Goal: Find specific page/section: Find specific page/section

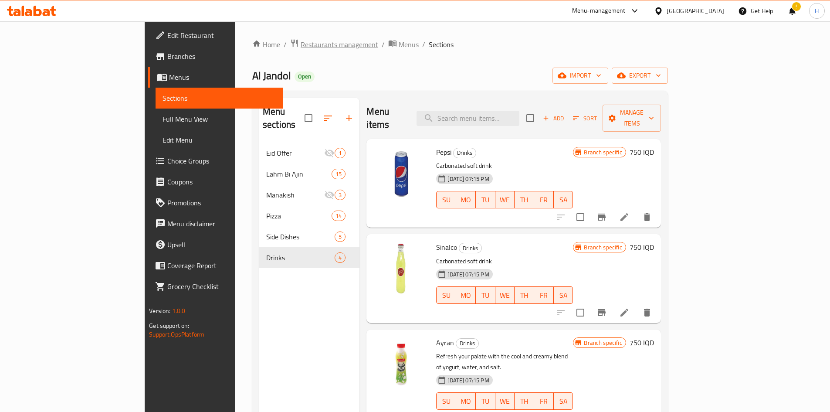
click at [301, 48] on span "Restaurants management" at bounding box center [340, 44] width 78 height 10
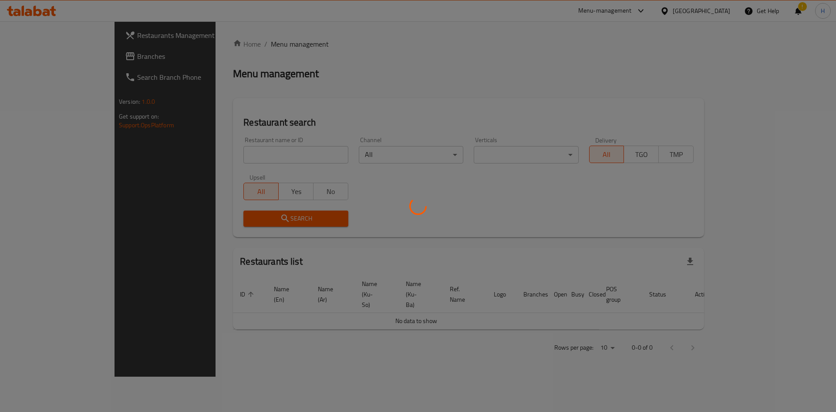
click at [240, 151] on div at bounding box center [418, 206] width 836 height 412
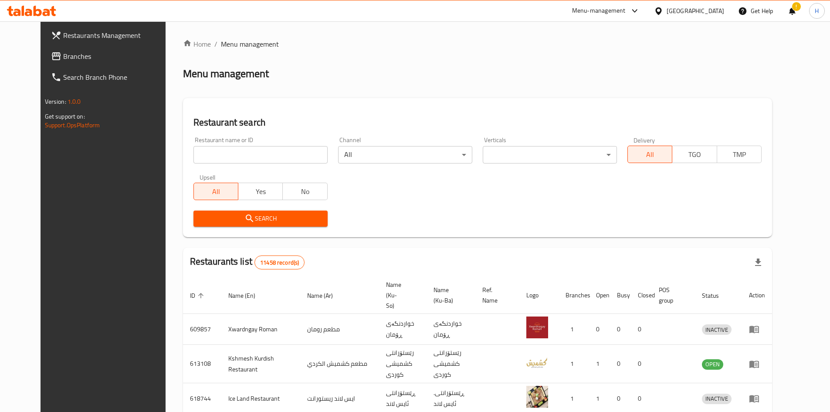
click at [238, 157] on div "Home / Menu management Menu management Restaurant search Restaurant name or ID …" at bounding box center [477, 341] width 589 height 604
click at [234, 157] on input "search" at bounding box center [260, 154] width 134 height 17
paste input "661306"
type input "661306"
click at [283, 217] on span "Search" at bounding box center [260, 218] width 120 height 11
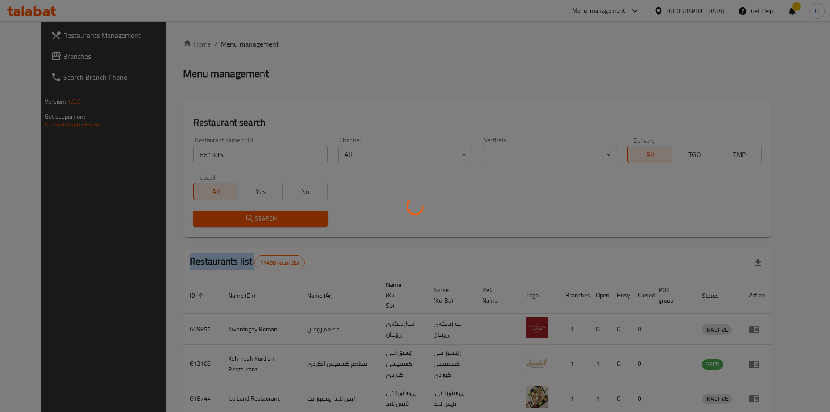
click at [283, 217] on div at bounding box center [415, 206] width 830 height 412
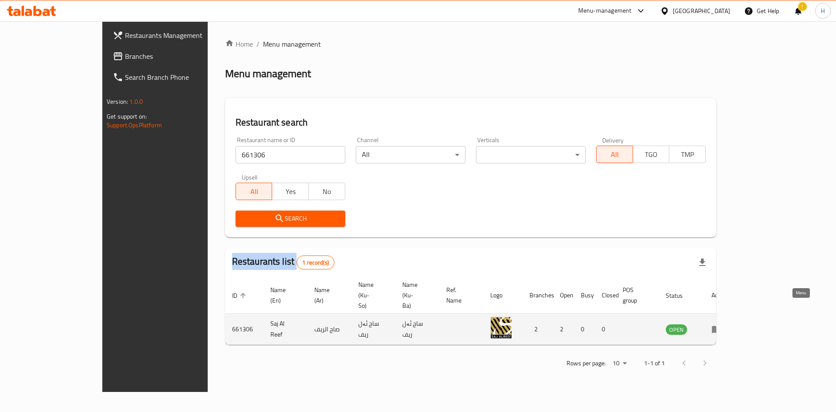
click at [722, 324] on icon "enhanced table" at bounding box center [717, 329] width 10 height 10
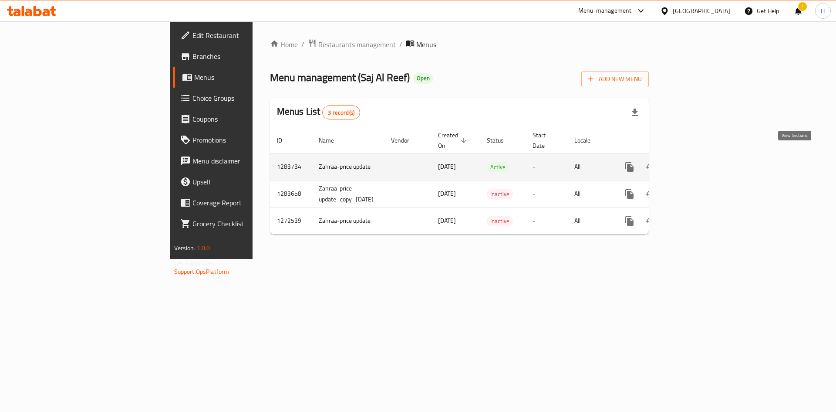
click at [698, 162] on icon "enhanced table" at bounding box center [692, 167] width 10 height 10
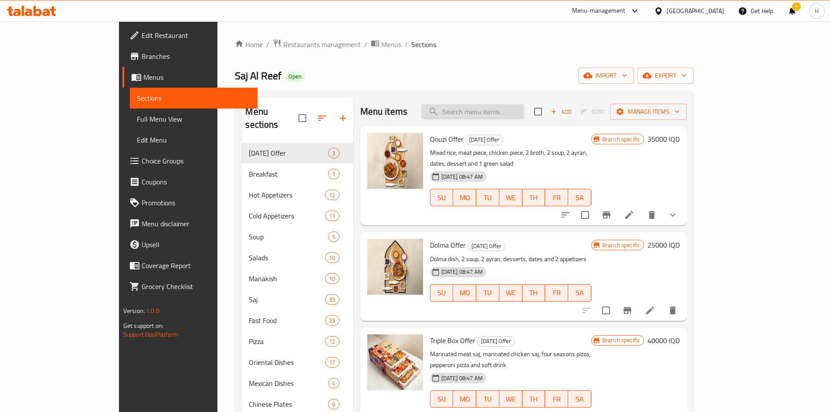
click at [524, 106] on input "search" at bounding box center [472, 111] width 103 height 15
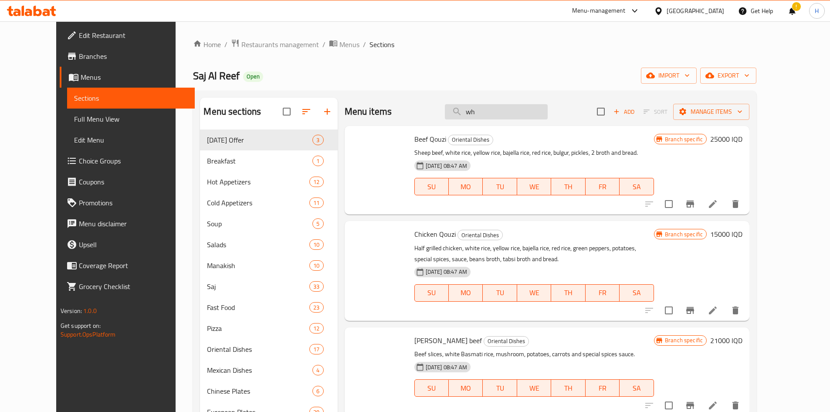
type input "w"
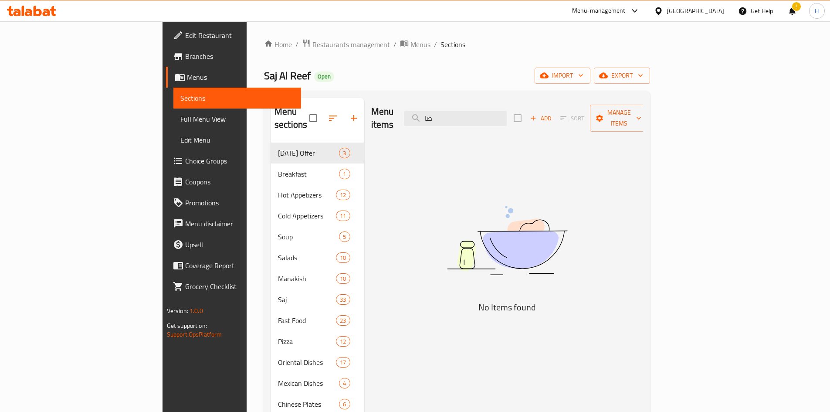
type input "ص"
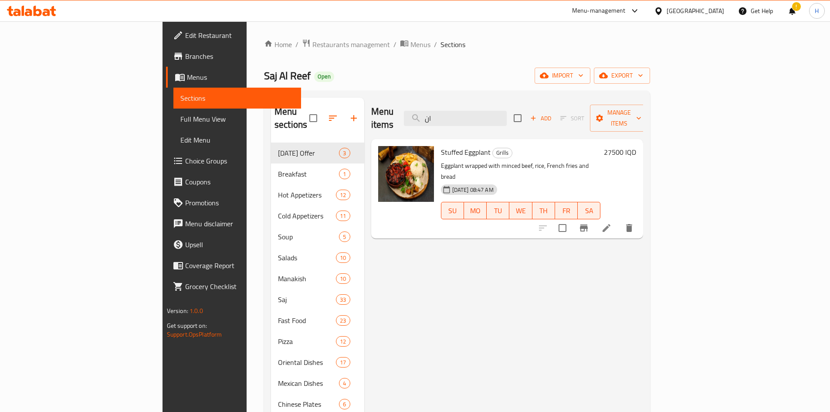
type input "ا"
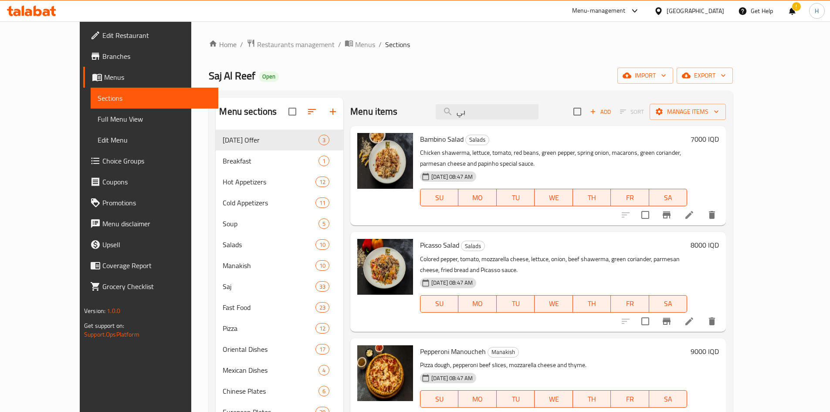
type input "ب"
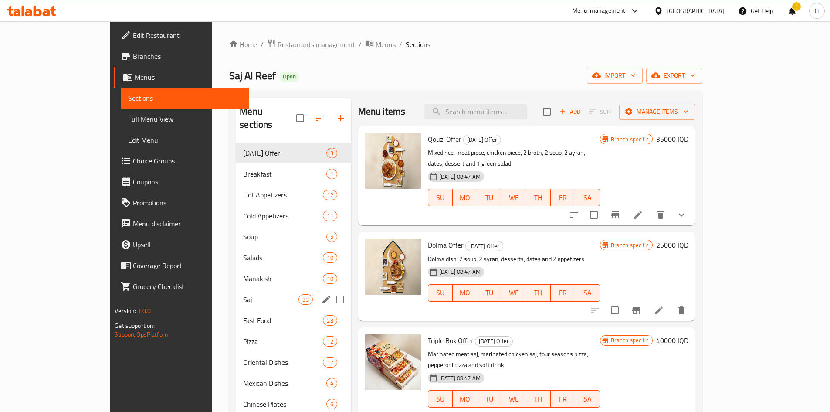
click at [243, 294] on span "Saj" at bounding box center [270, 299] width 55 height 10
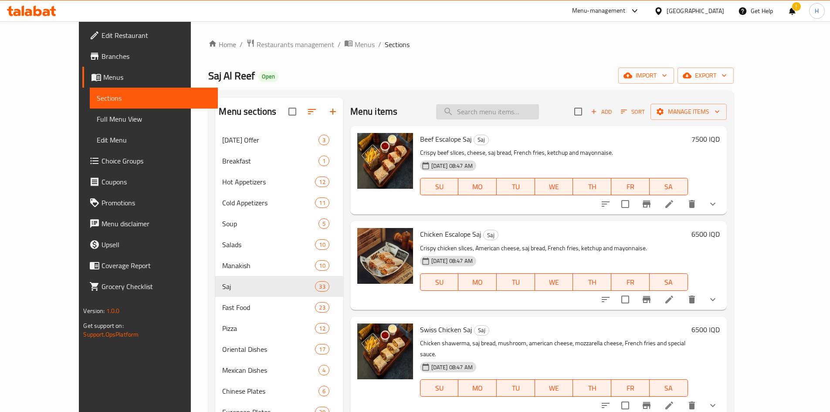
drag, startPoint x: 531, startPoint y: 115, endPoint x: 535, endPoint y: 110, distance: 6.5
click at [531, 112] on input "search" at bounding box center [487, 111] width 103 height 15
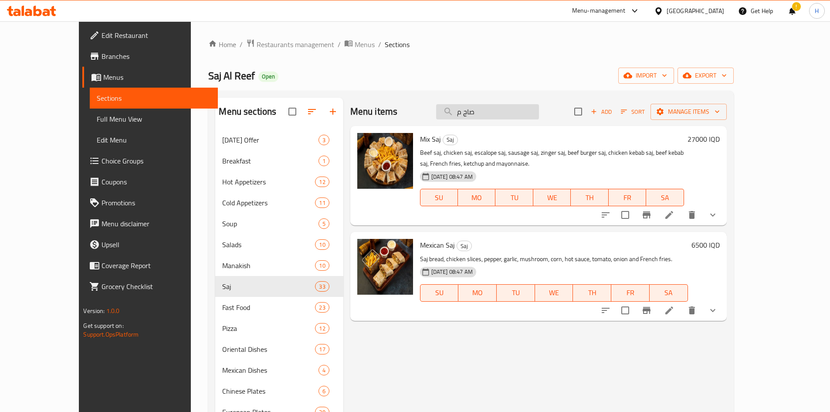
click at [529, 112] on input "صاج م" at bounding box center [487, 111] width 103 height 15
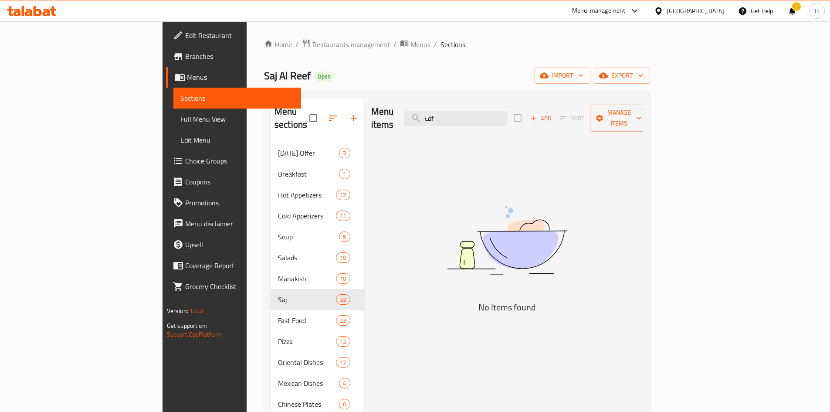
type input "ف"
type input "f"
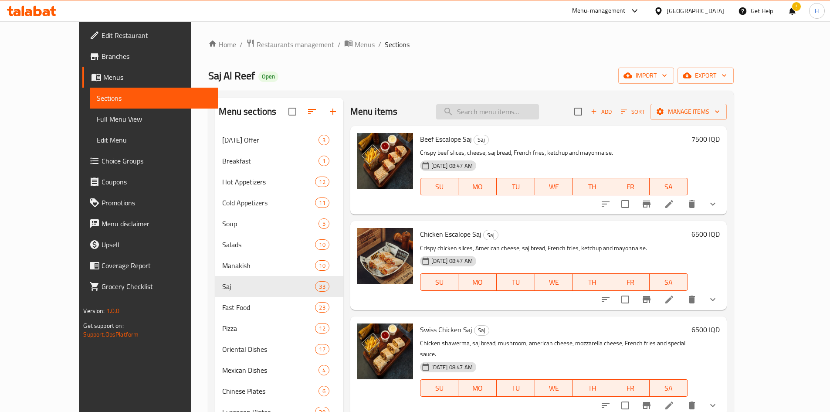
click at [538, 112] on input "search" at bounding box center [487, 111] width 103 height 15
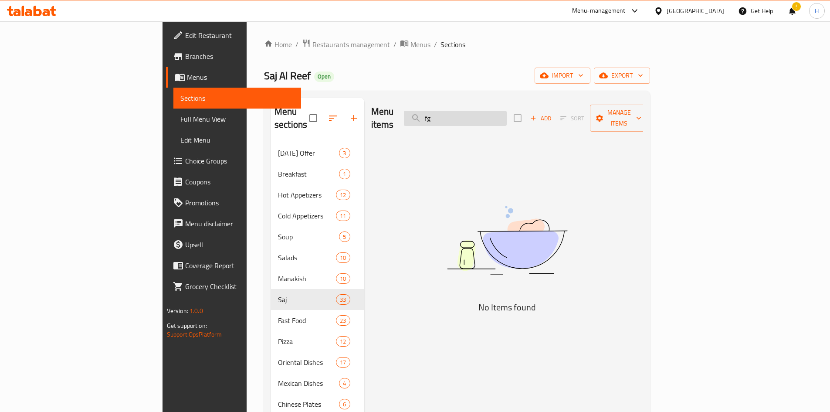
type input "f"
type input "b"
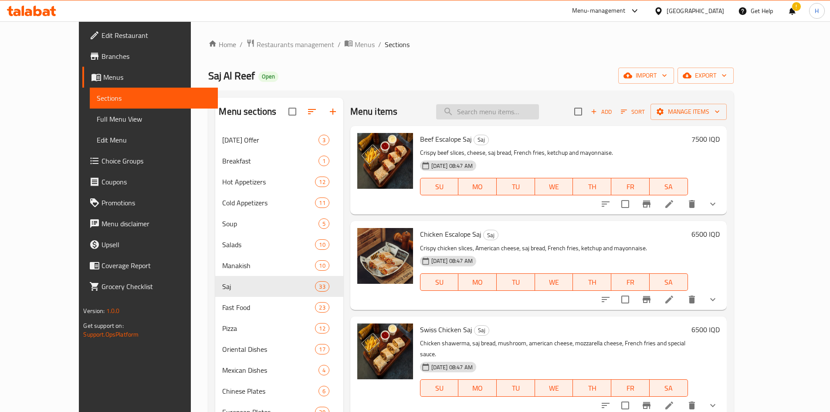
click at [511, 108] on input "search" at bounding box center [487, 111] width 103 height 15
type input "w"
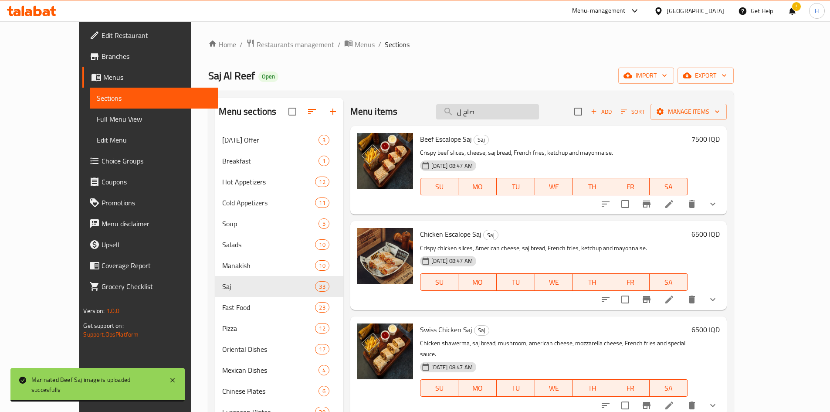
click at [504, 117] on input "صاج ل" at bounding box center [487, 111] width 103 height 15
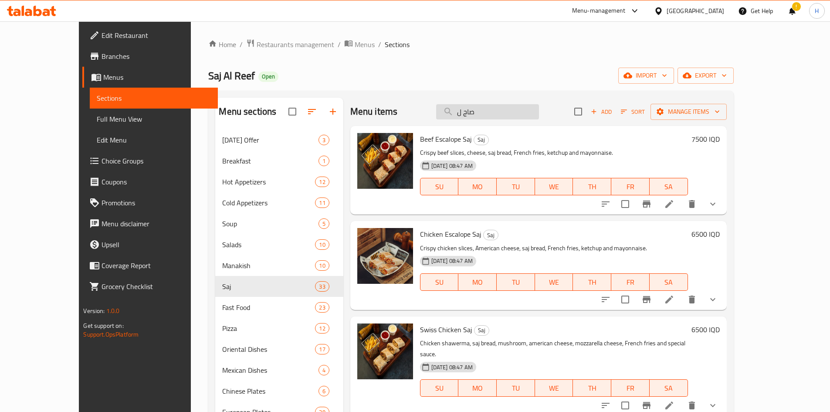
click at [504, 117] on input "صاج ل" at bounding box center [487, 111] width 103 height 15
click at [519, 115] on input "كبا" at bounding box center [487, 111] width 103 height 15
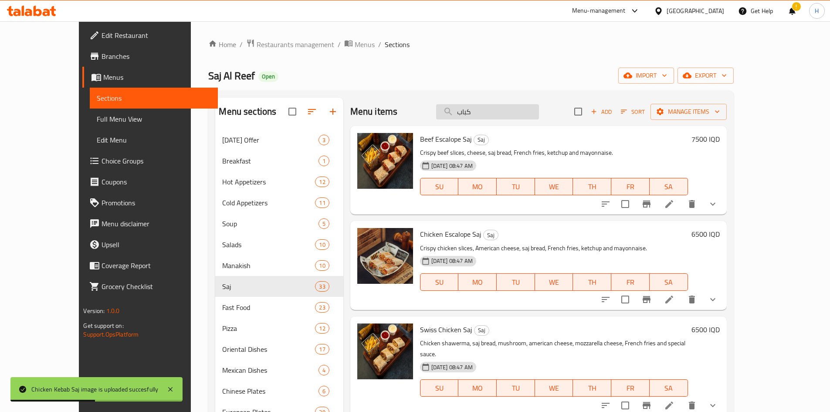
click at [506, 112] on input "كباب" at bounding box center [487, 111] width 103 height 15
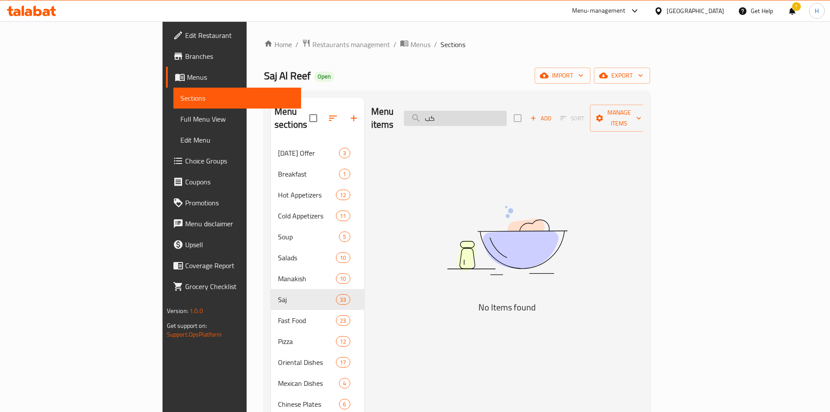
type input "ك"
type input "ف"
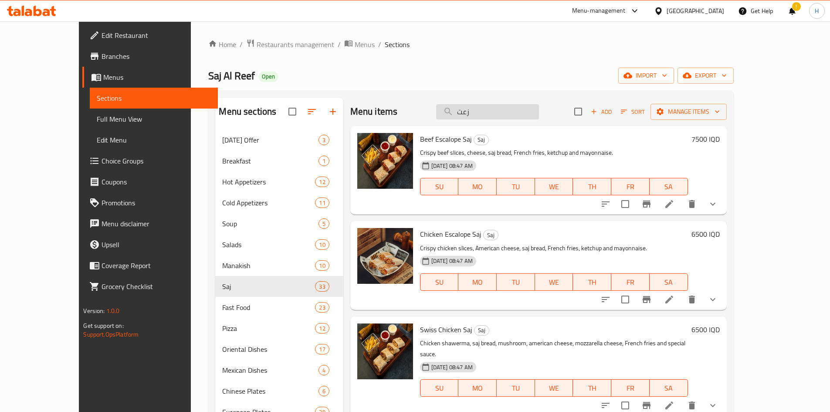
click at [510, 105] on input "زعت" at bounding box center [487, 111] width 103 height 15
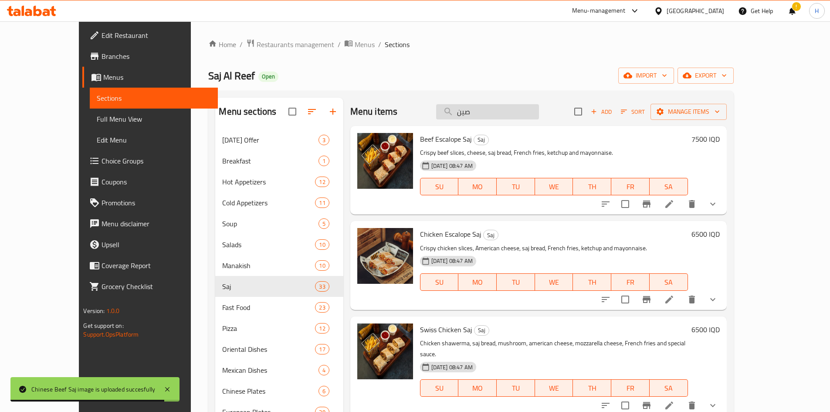
click at [499, 108] on input "صين" at bounding box center [487, 111] width 103 height 15
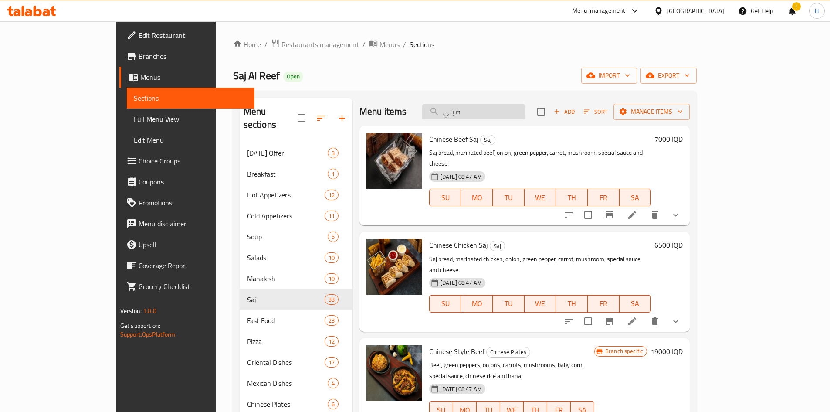
click at [506, 110] on input "صيني" at bounding box center [473, 111] width 103 height 15
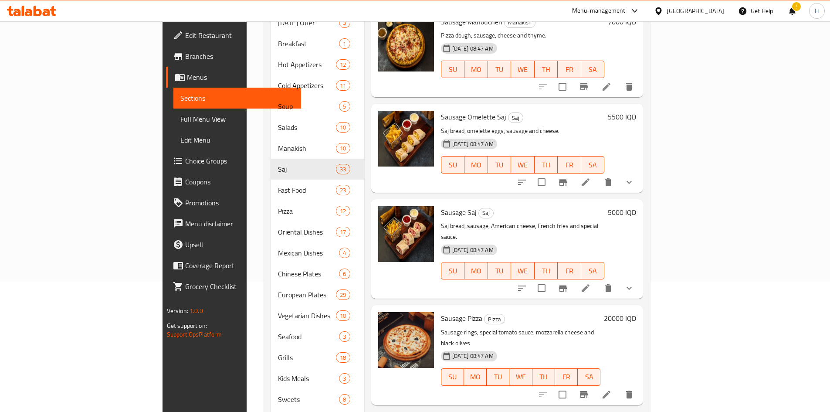
scroll to position [131, 0]
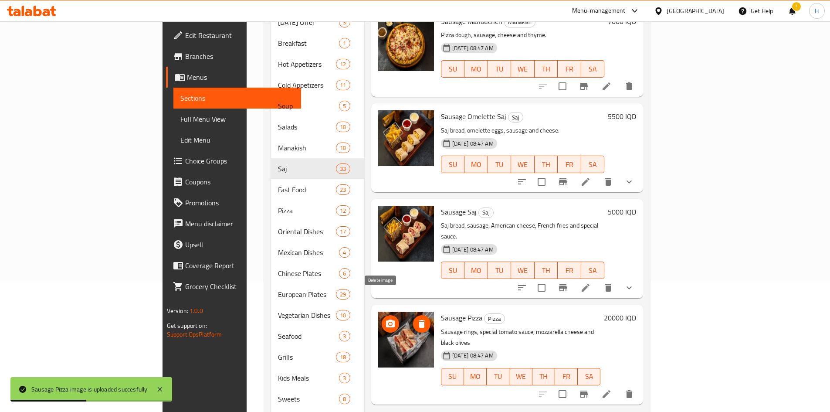
click at [416, 318] on icon "delete image" at bounding box center [421, 323] width 10 height 10
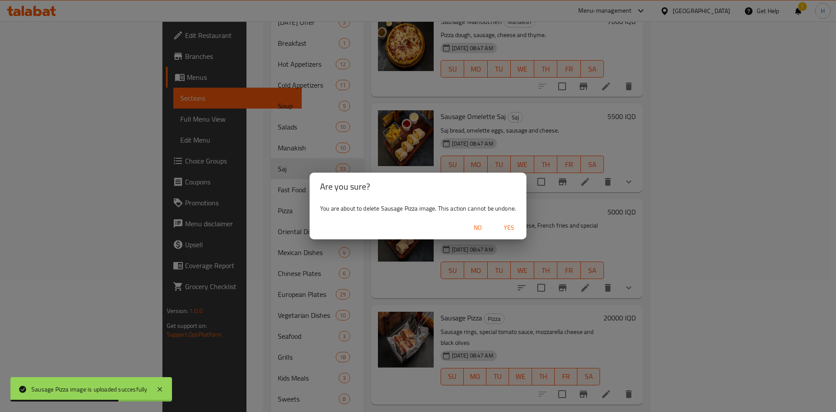
click at [517, 226] on span "Yes" at bounding box center [509, 227] width 21 height 11
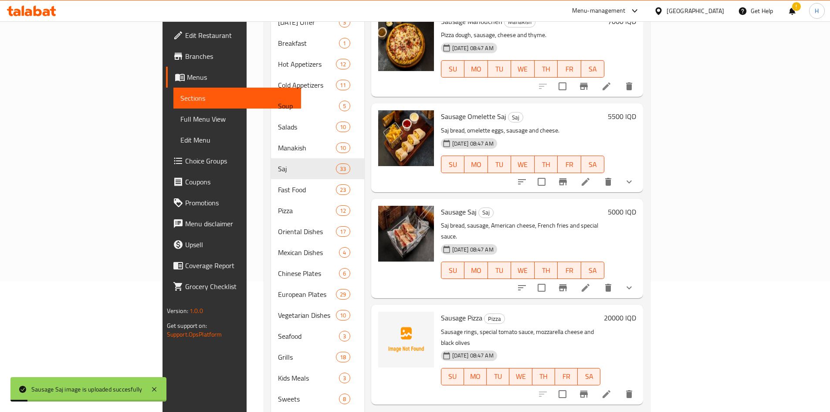
scroll to position [0, 0]
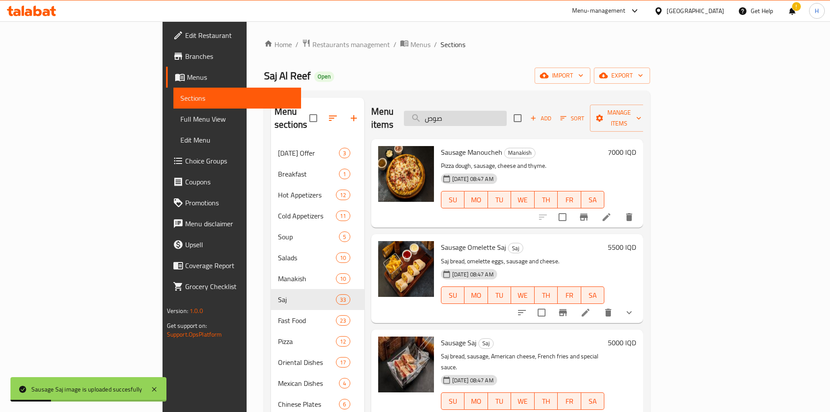
click at [507, 111] on input "صوص" at bounding box center [455, 118] width 103 height 15
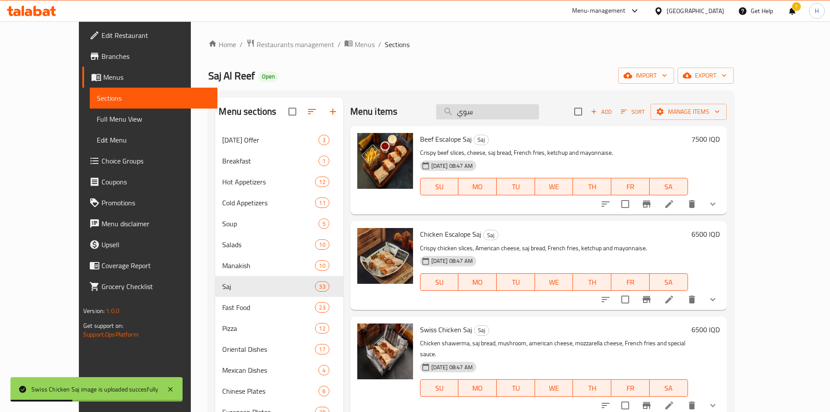
click at [497, 111] on input "سوي" at bounding box center [487, 111] width 103 height 15
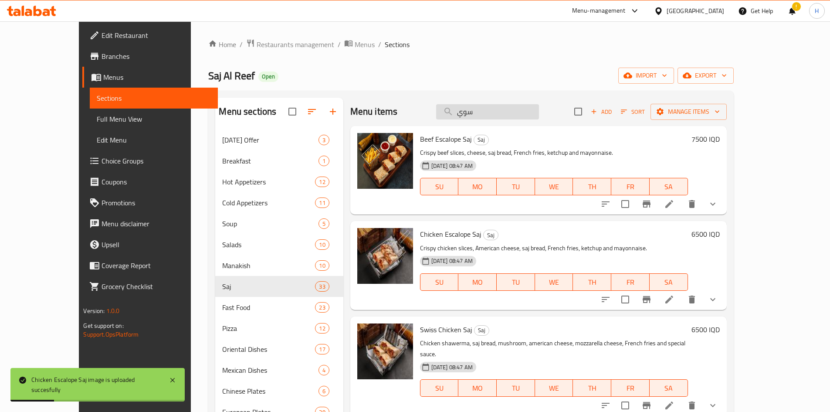
click at [506, 112] on input "سوي" at bounding box center [487, 111] width 103 height 15
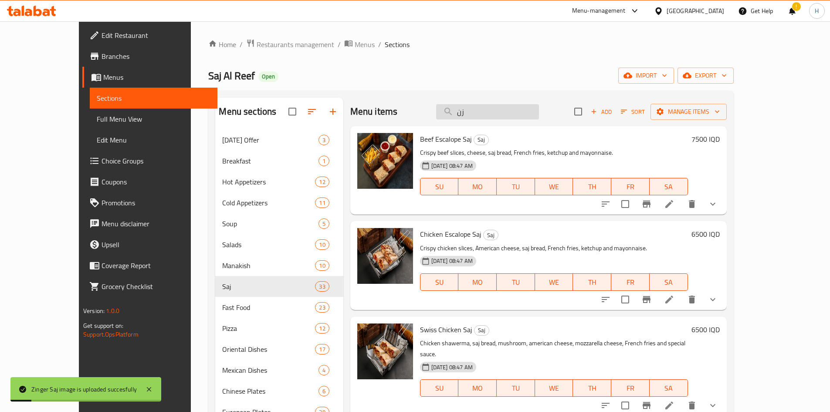
click at [506, 112] on input "زن" at bounding box center [487, 111] width 103 height 15
click at [508, 112] on input "روب" at bounding box center [487, 111] width 103 height 15
click at [508, 111] on input "صاج بر" at bounding box center [487, 111] width 103 height 15
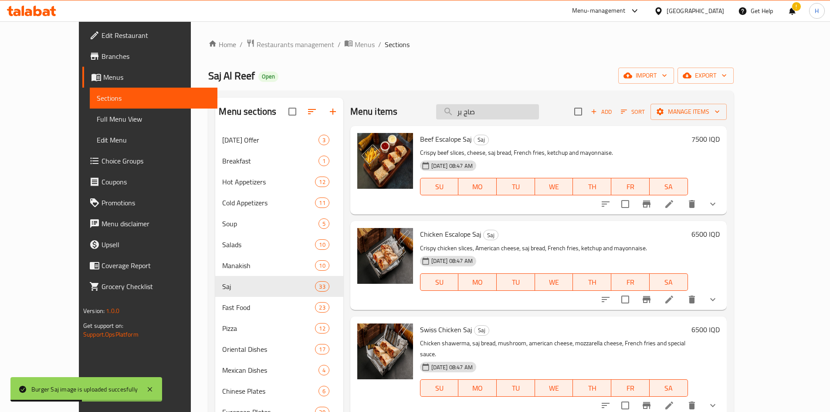
drag, startPoint x: 486, startPoint y: 114, endPoint x: 481, endPoint y: 115, distance: 5.8
click at [481, 115] on input "صاج بر" at bounding box center [487, 111] width 103 height 15
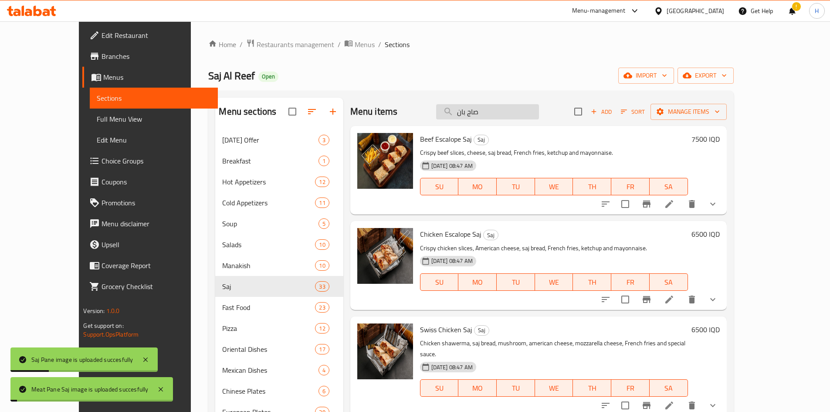
click at [511, 108] on input "صاج بان" at bounding box center [487, 111] width 103 height 15
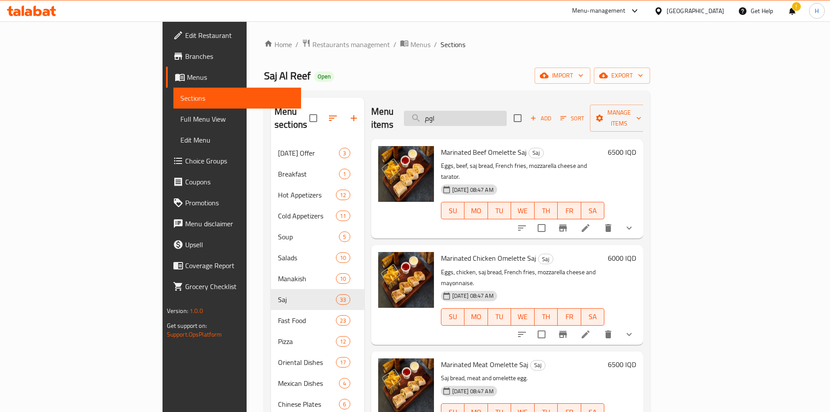
click at [503, 111] on input "اوم" at bounding box center [455, 118] width 103 height 15
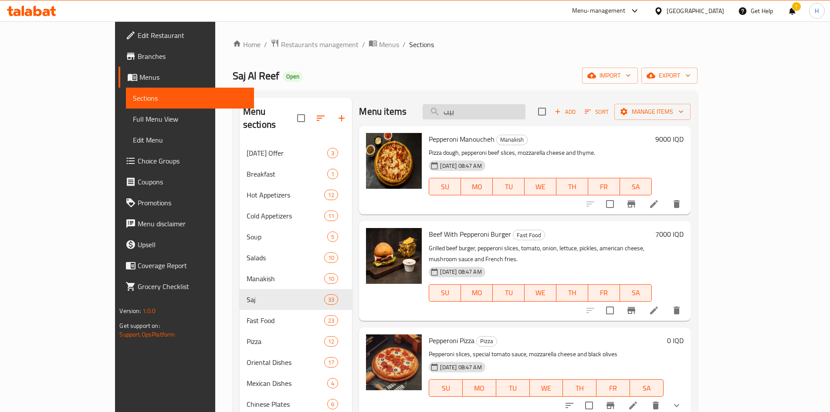
click at [517, 113] on input "بيب" at bounding box center [474, 111] width 103 height 15
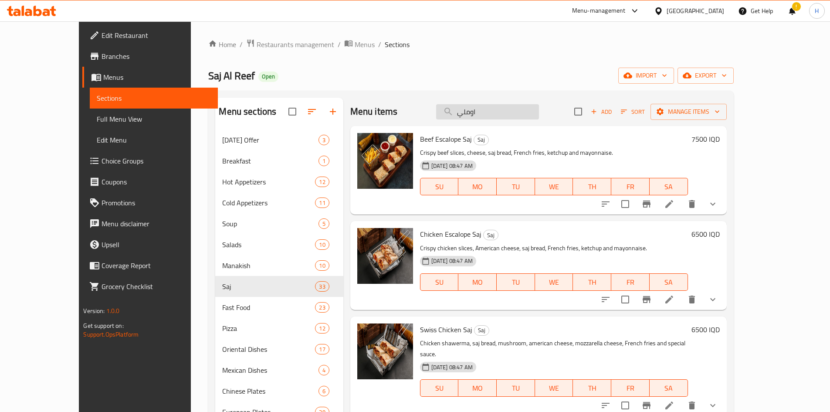
click at [500, 105] on input "اوملي" at bounding box center [487, 111] width 103 height 15
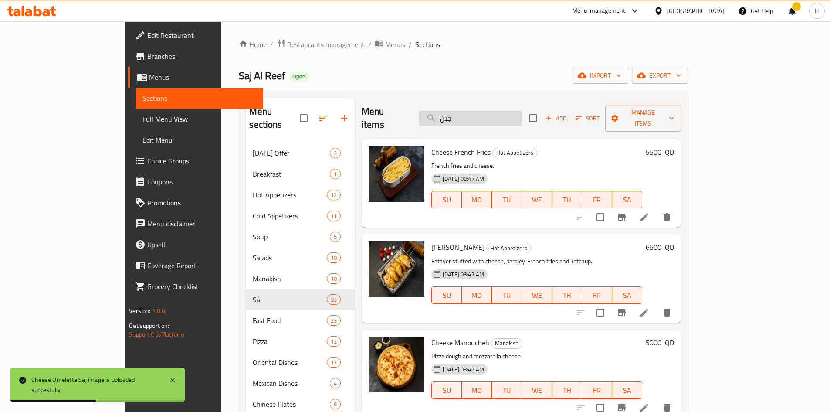
click at [496, 114] on input "جبن" at bounding box center [470, 118] width 103 height 15
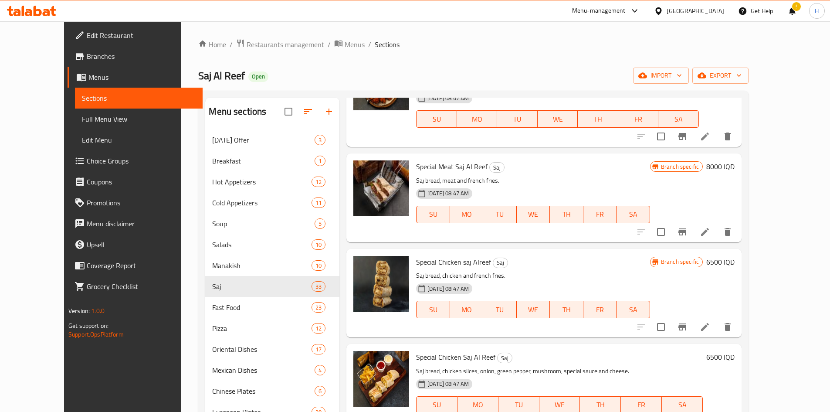
scroll to position [44, 0]
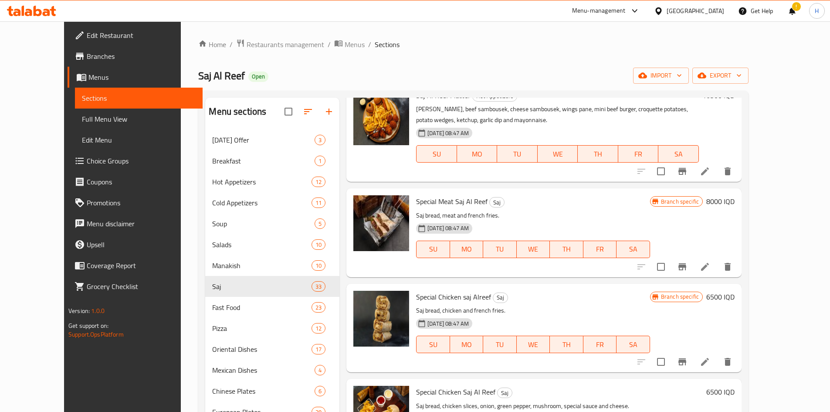
type input "الريف"
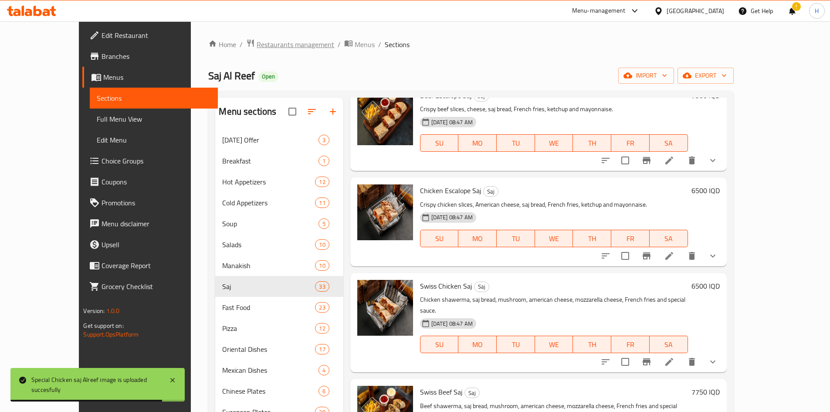
click at [257, 39] on span "Restaurants management" at bounding box center [296, 44] width 78 height 10
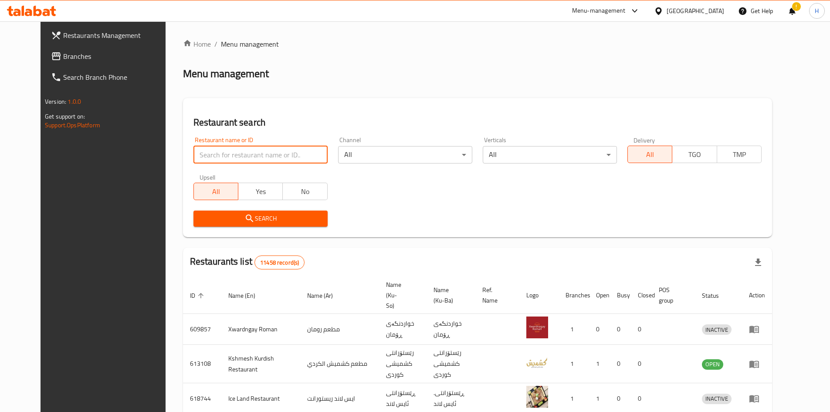
click at [217, 158] on input "search" at bounding box center [260, 154] width 134 height 17
paste input "669038"
type input "669038"
click button "Search" at bounding box center [260, 218] width 134 height 16
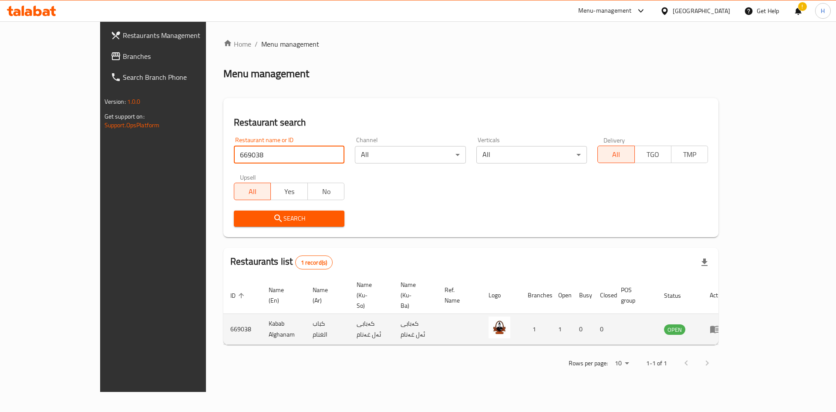
click at [721, 324] on icon "enhanced table" at bounding box center [715, 329] width 10 height 10
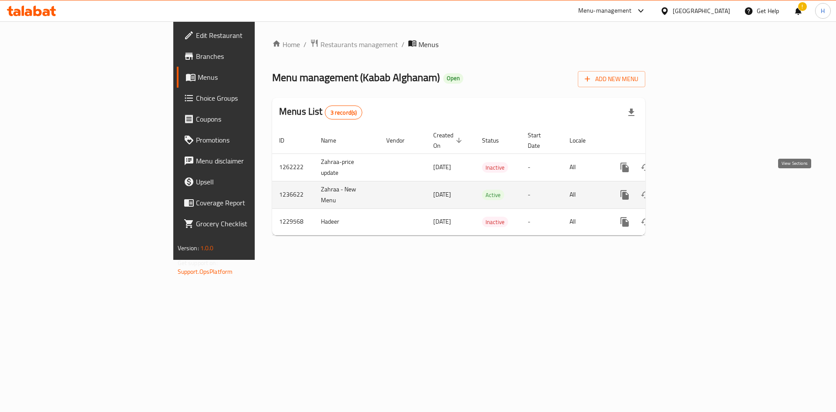
click at [693, 190] on icon "enhanced table" at bounding box center [688, 195] width 10 height 10
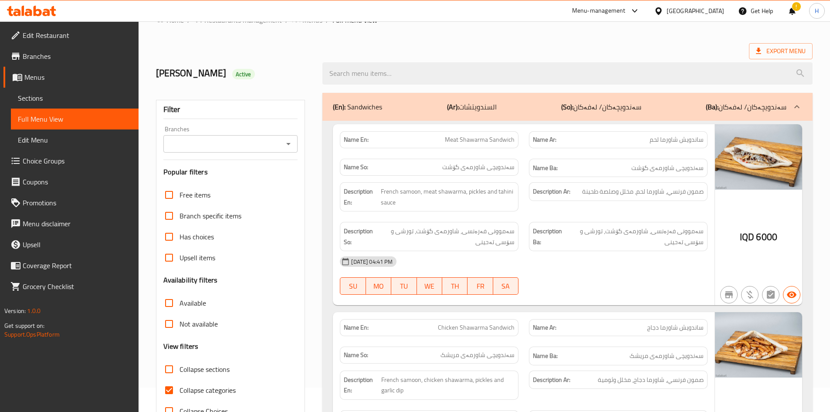
scroll to position [16, 0]
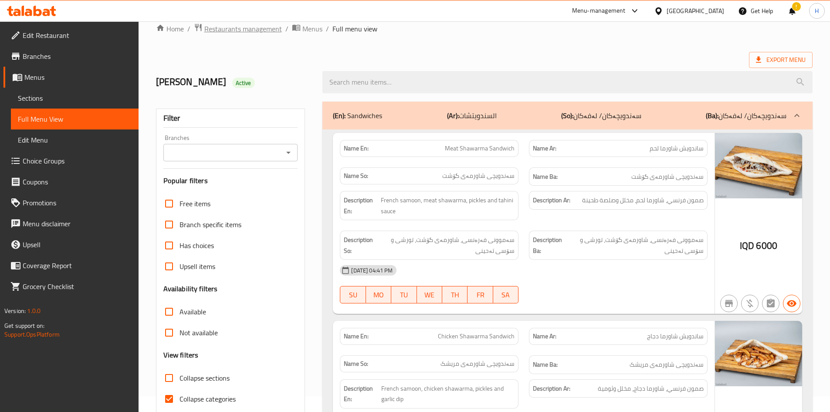
click at [261, 27] on span "Restaurants management" at bounding box center [243, 29] width 78 height 10
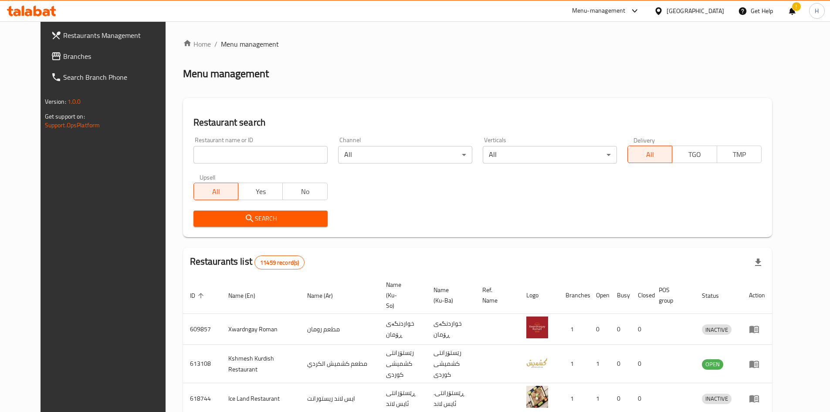
click at [242, 153] on div at bounding box center [415, 206] width 830 height 412
click at [240, 158] on input "search" at bounding box center [260, 154] width 134 height 17
paste input "681326"
type input "681326"
click button "Search" at bounding box center [260, 218] width 134 height 16
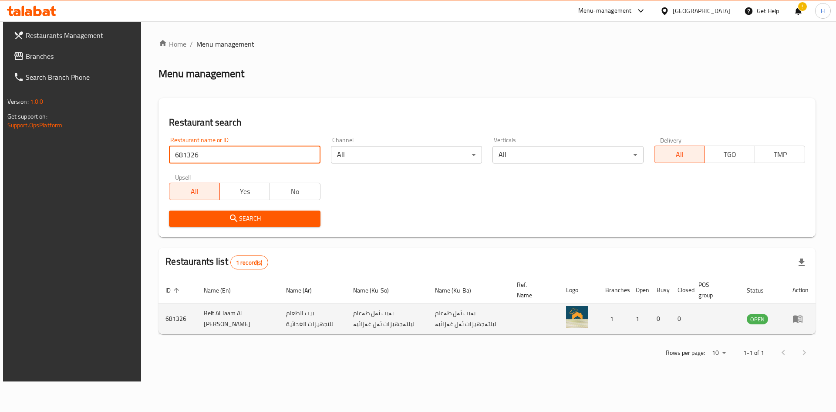
click at [809, 319] on link "enhanced table" at bounding box center [801, 318] width 16 height 10
